Goal: Find specific page/section: Find specific page/section

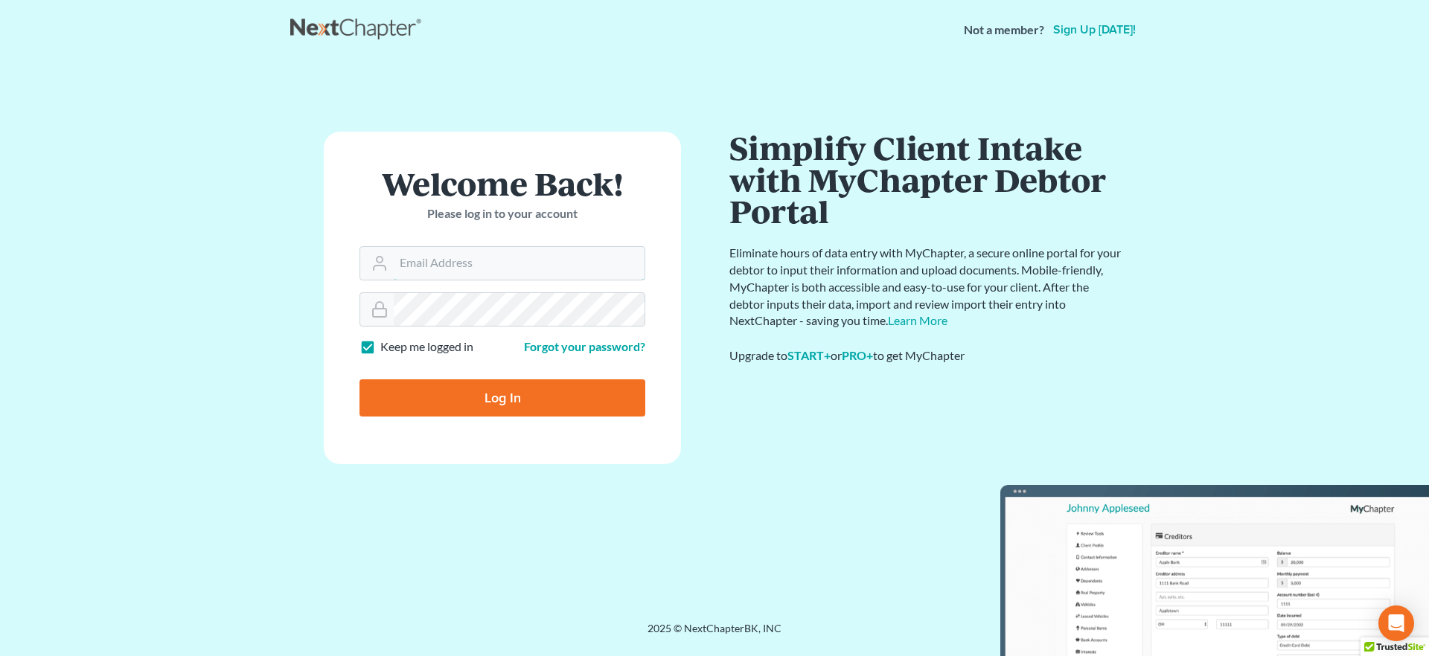
type input "[EMAIL_ADDRESS][DOMAIN_NAME]"
click at [584, 394] on input "Log In" at bounding box center [502, 398] width 286 height 37
type input "Thinking..."
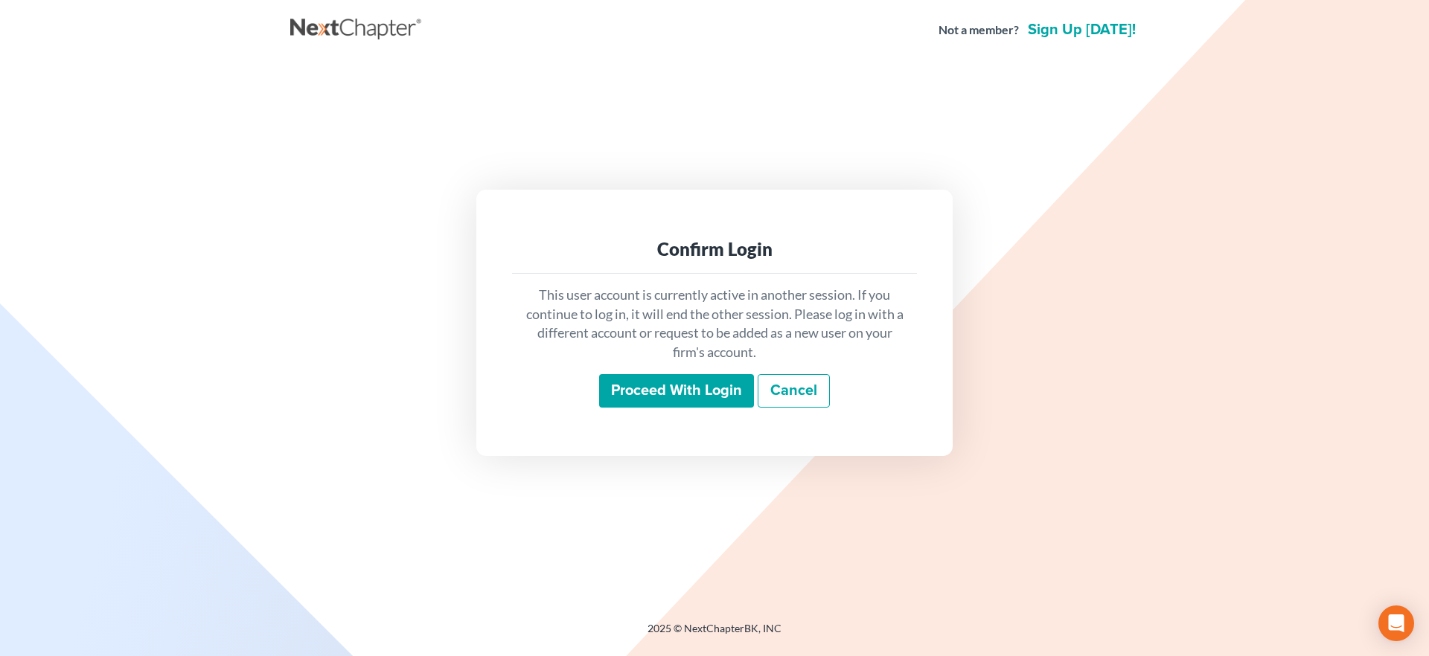
click at [687, 384] on input "Proceed with login" at bounding box center [676, 391] width 155 height 34
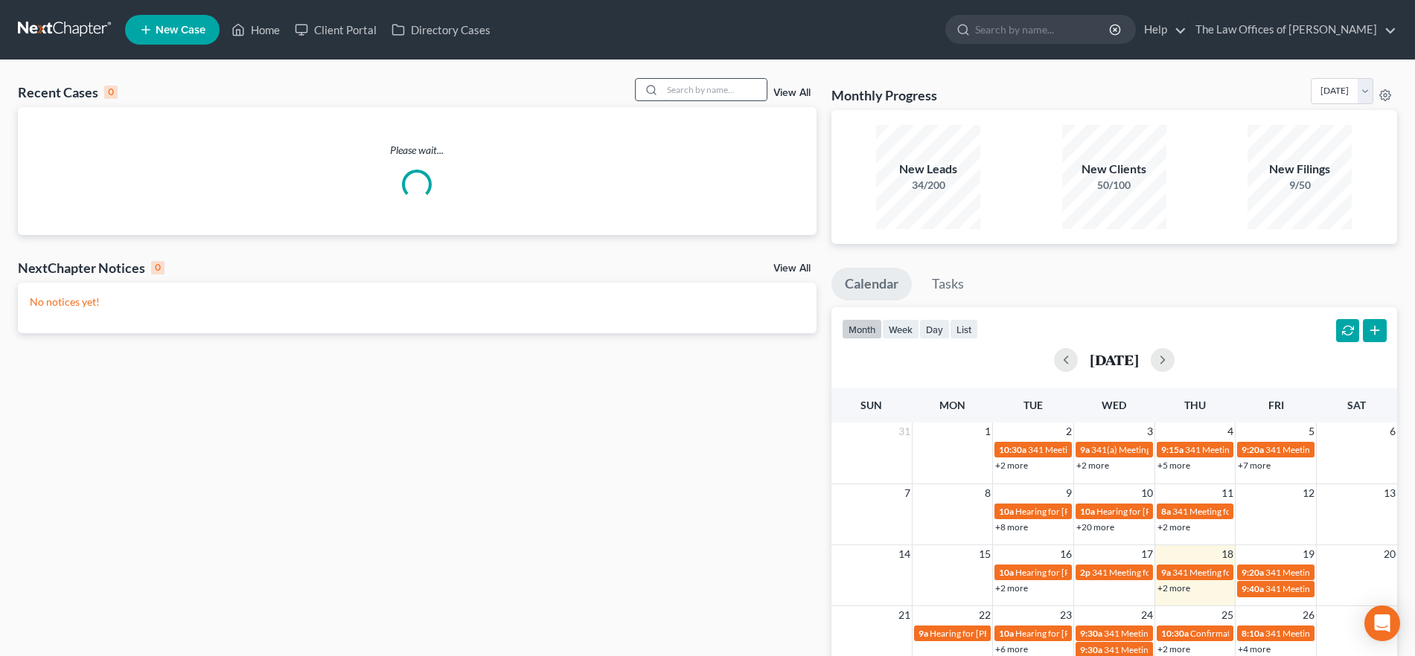
click at [668, 86] on input "search" at bounding box center [714, 90] width 104 height 22
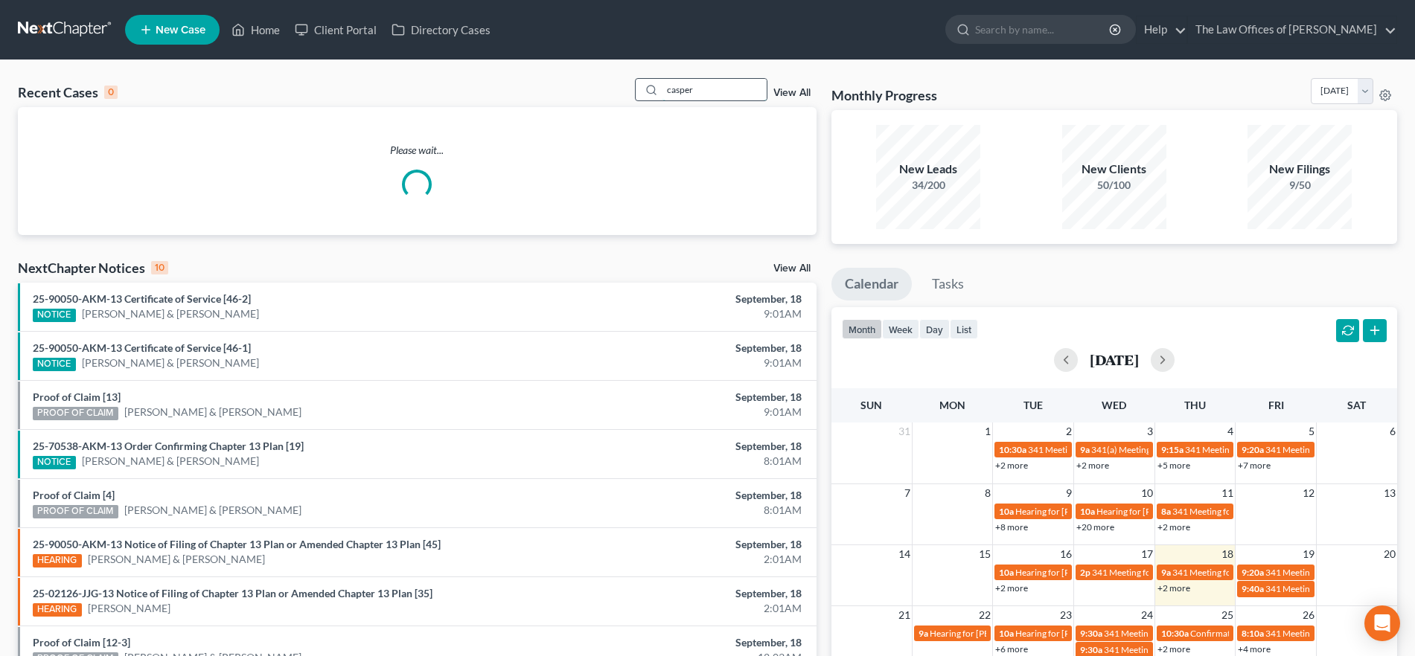
type input "casper"
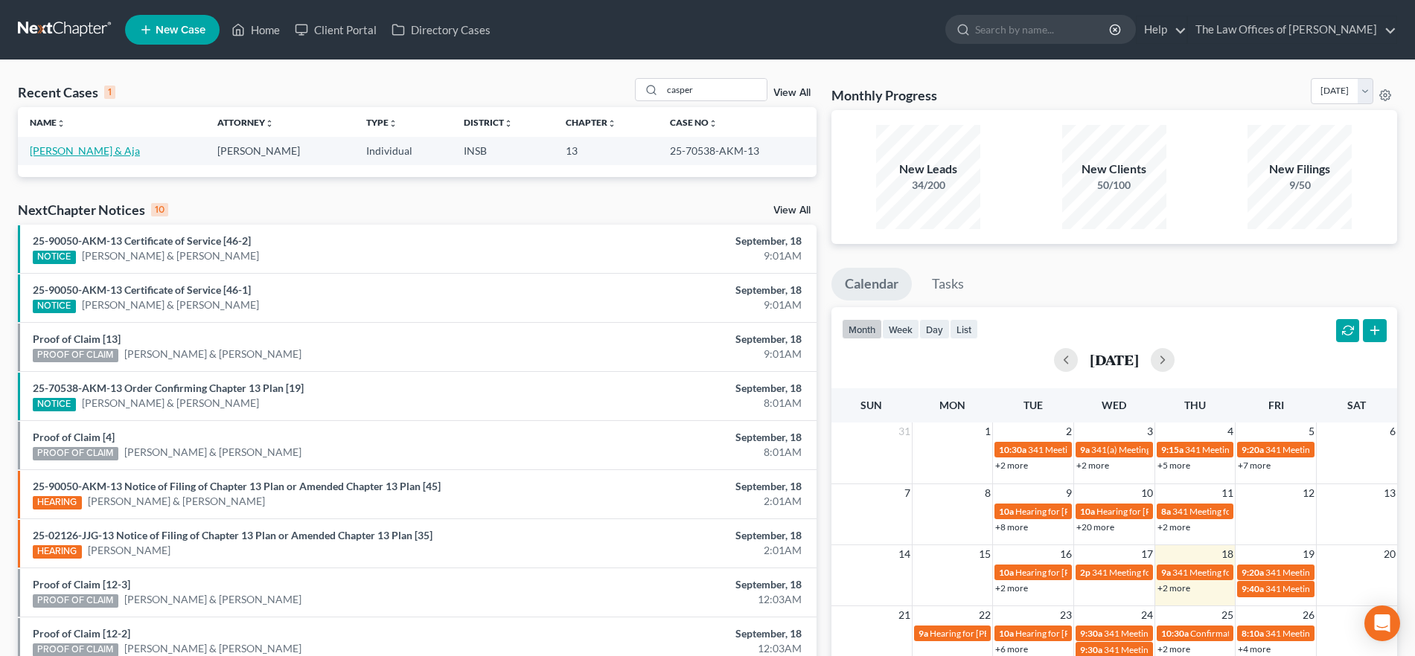
click at [74, 145] on link "[PERSON_NAME] & Aja" at bounding box center [85, 150] width 110 height 13
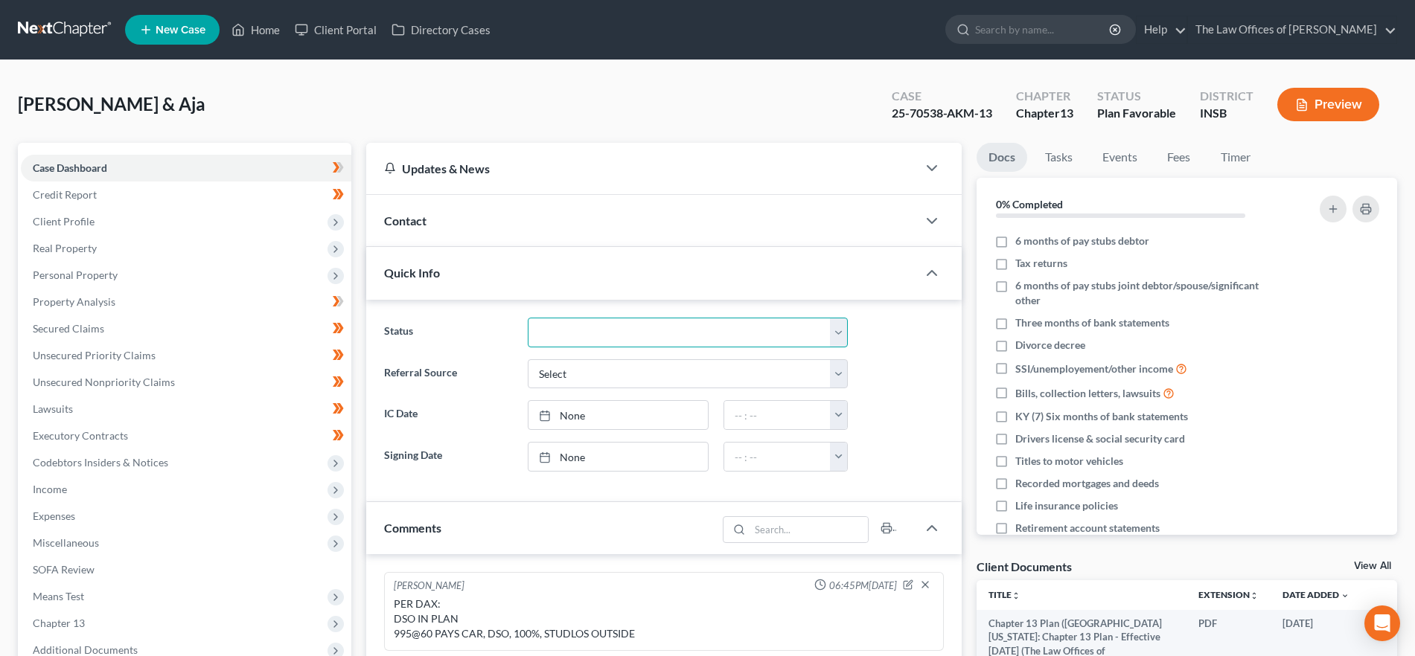
click at [633, 333] on select "Confirmed Discharged Dismissed Filed In Progress Means Test Objection to Confir…" at bounding box center [688, 333] width 320 height 30
select select "0"
click at [528, 318] on select "Confirmed Discharged Dismissed Filed In Progress Means Test Objection to Confir…" at bounding box center [688, 333] width 320 height 30
click at [257, 28] on link "Home" at bounding box center [255, 29] width 63 height 27
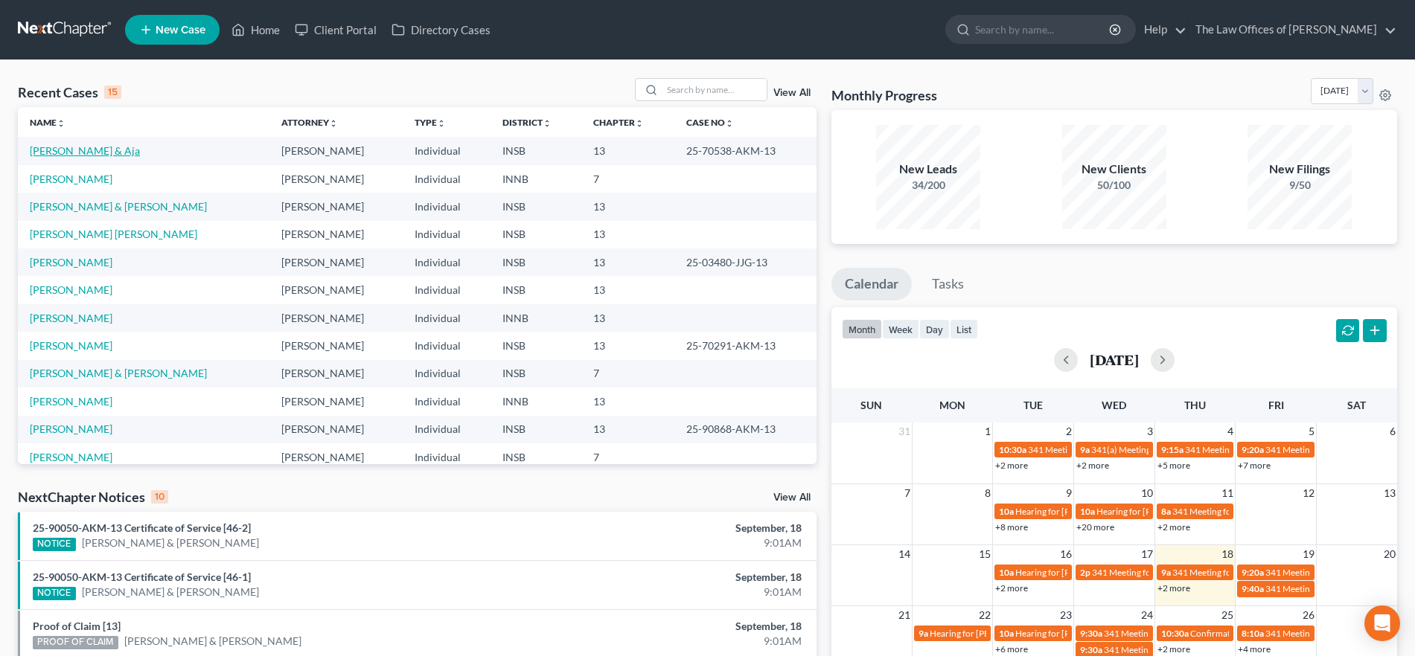
click at [133, 148] on link "[PERSON_NAME] & Aja" at bounding box center [85, 150] width 110 height 13
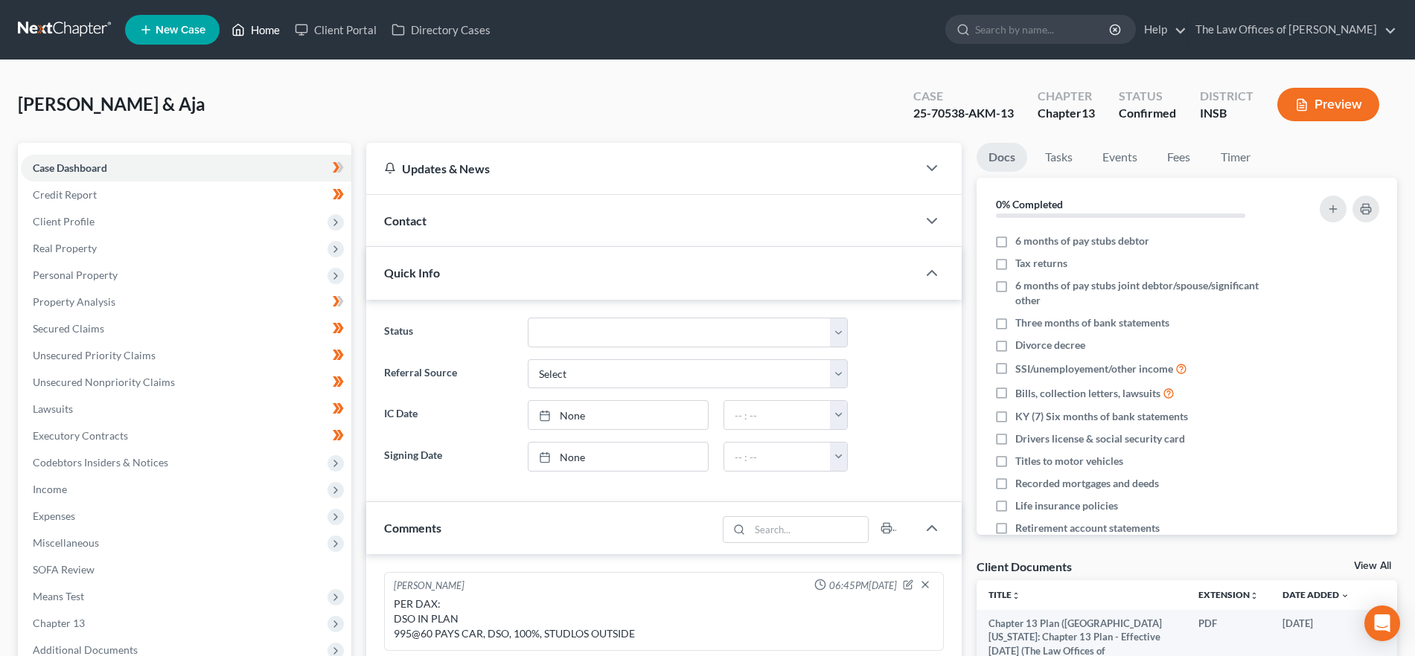
click at [251, 25] on link "Home" at bounding box center [255, 29] width 63 height 27
